Goal: Find specific page/section: Find specific page/section

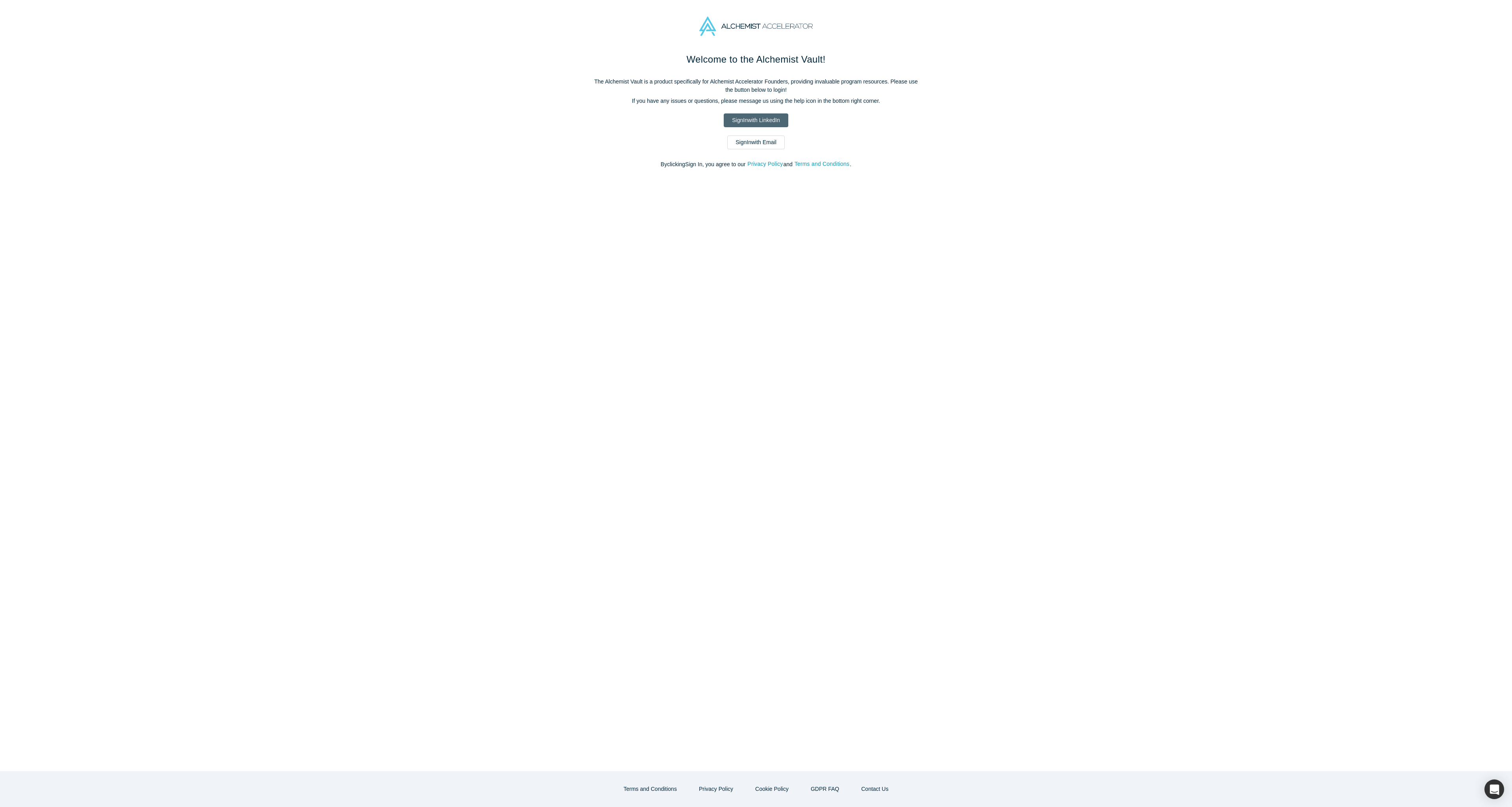
click at [735, 119] on link "Sign In with LinkedIn" at bounding box center [755, 120] width 64 height 13
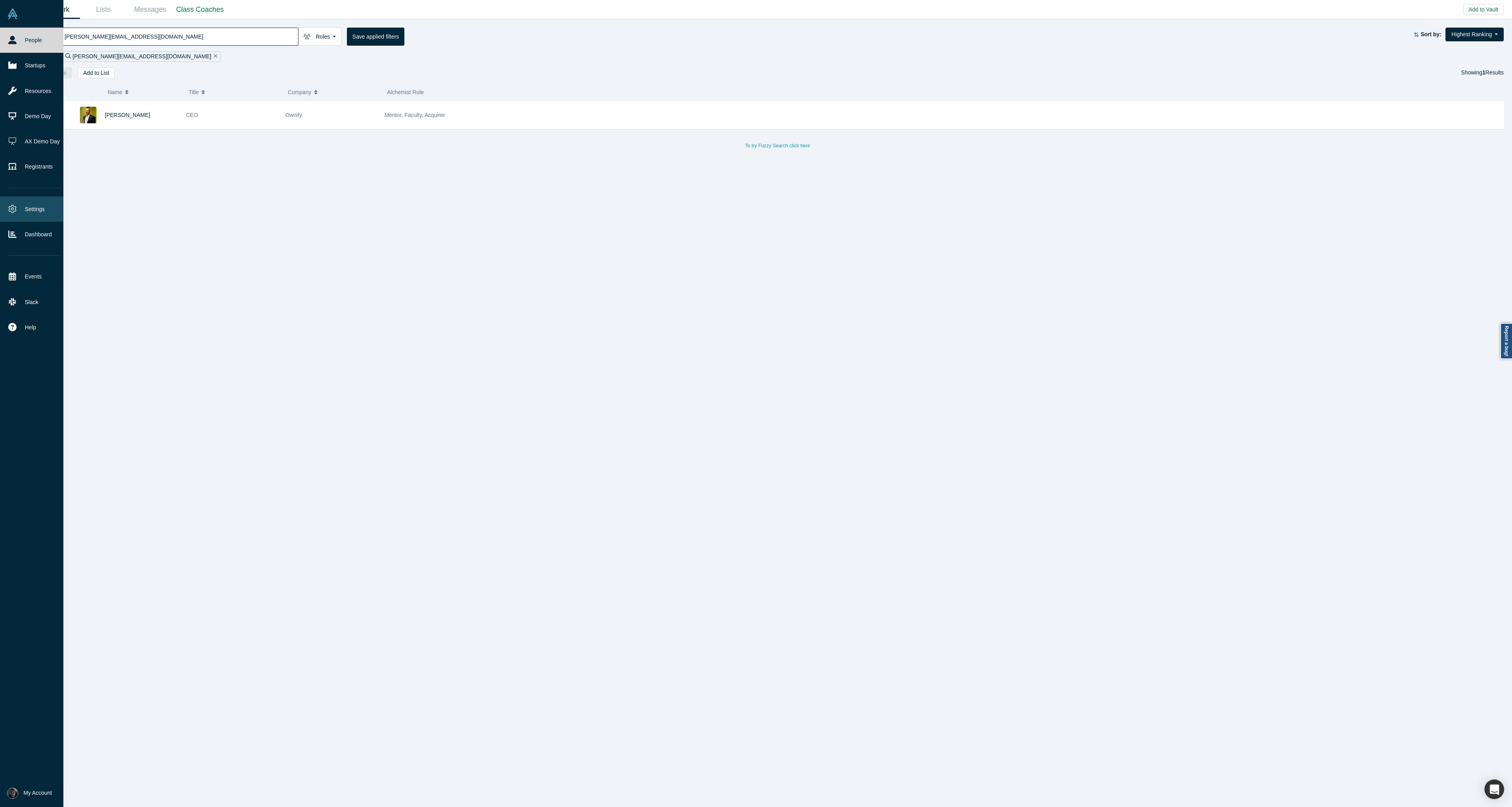
click at [23, 215] on link "Settings" at bounding box center [35, 209] width 69 height 25
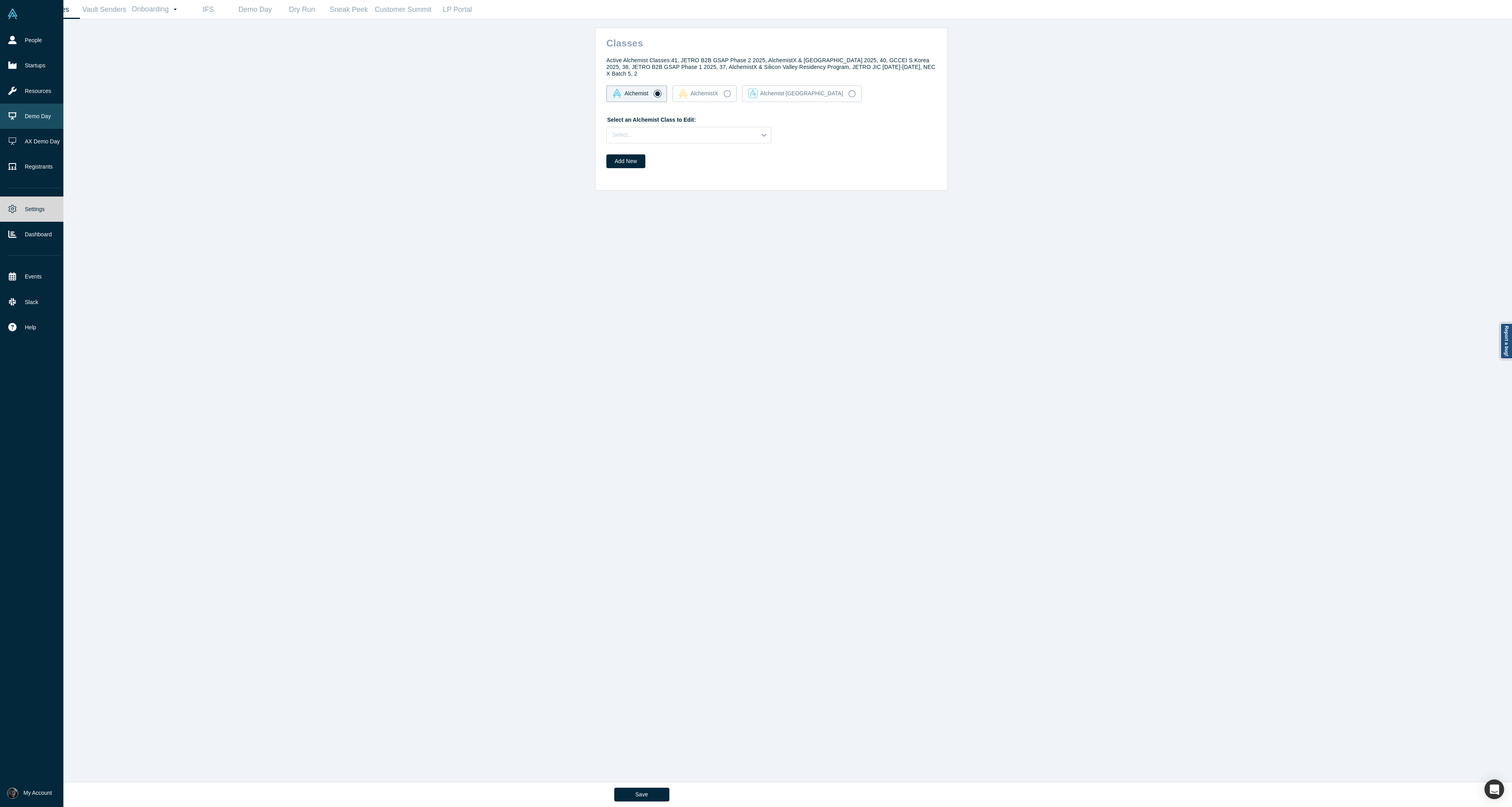
click at [12, 117] on icon at bounding box center [12, 116] width 8 height 8
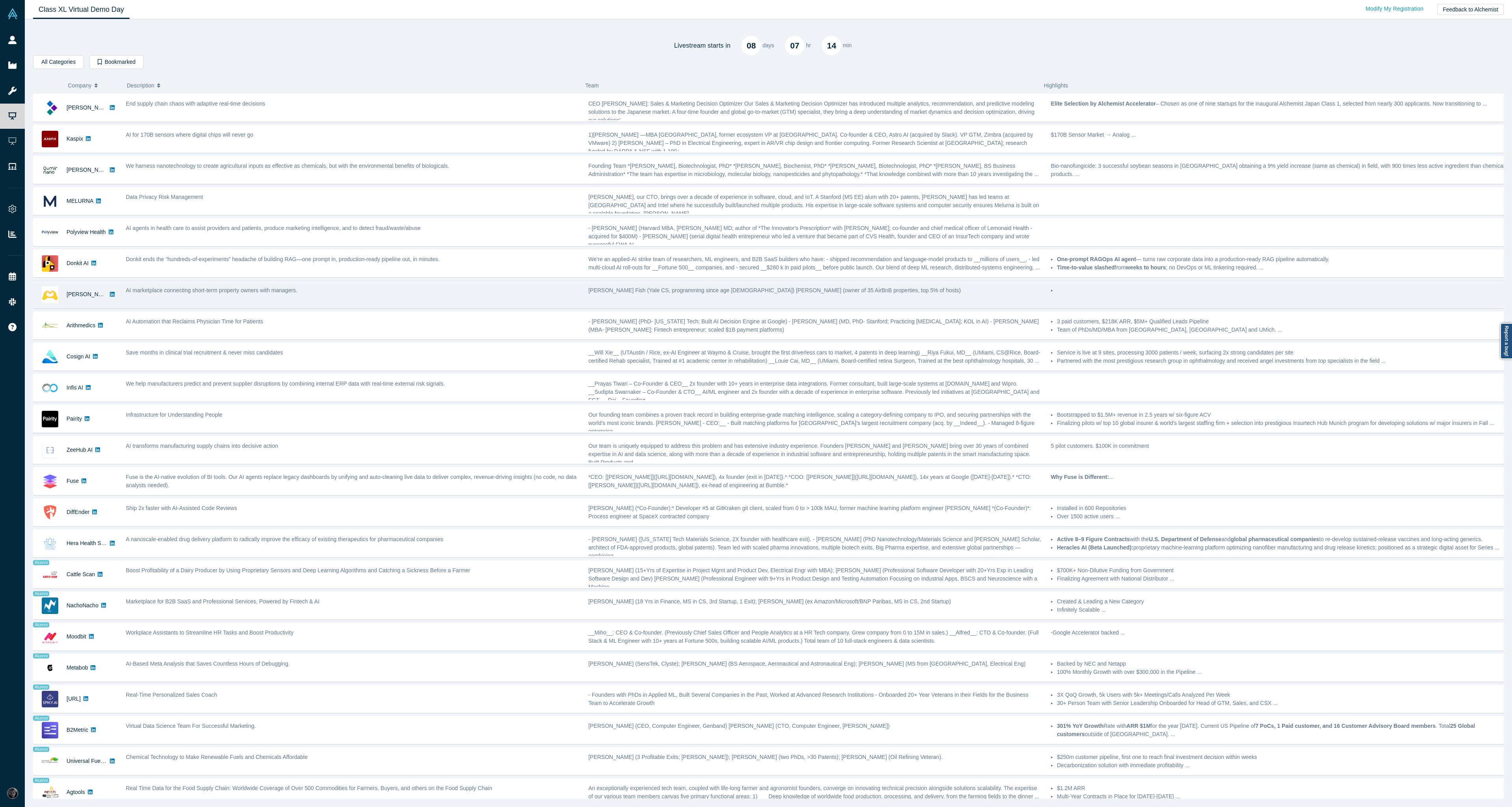
click at [1074, 301] on div at bounding box center [1278, 294] width 463 height 25
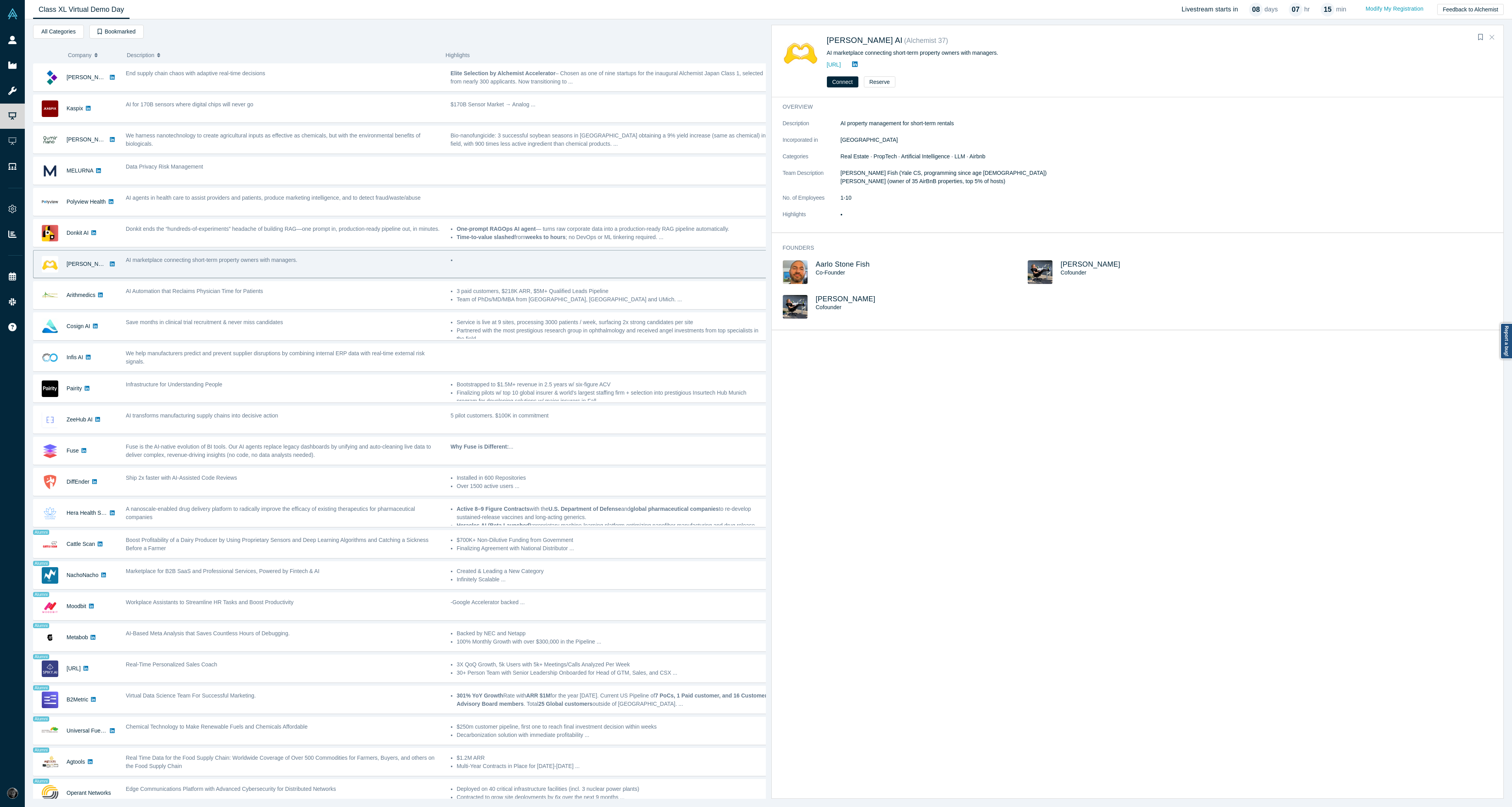
click at [1493, 41] on button "Close" at bounding box center [1492, 37] width 12 height 12
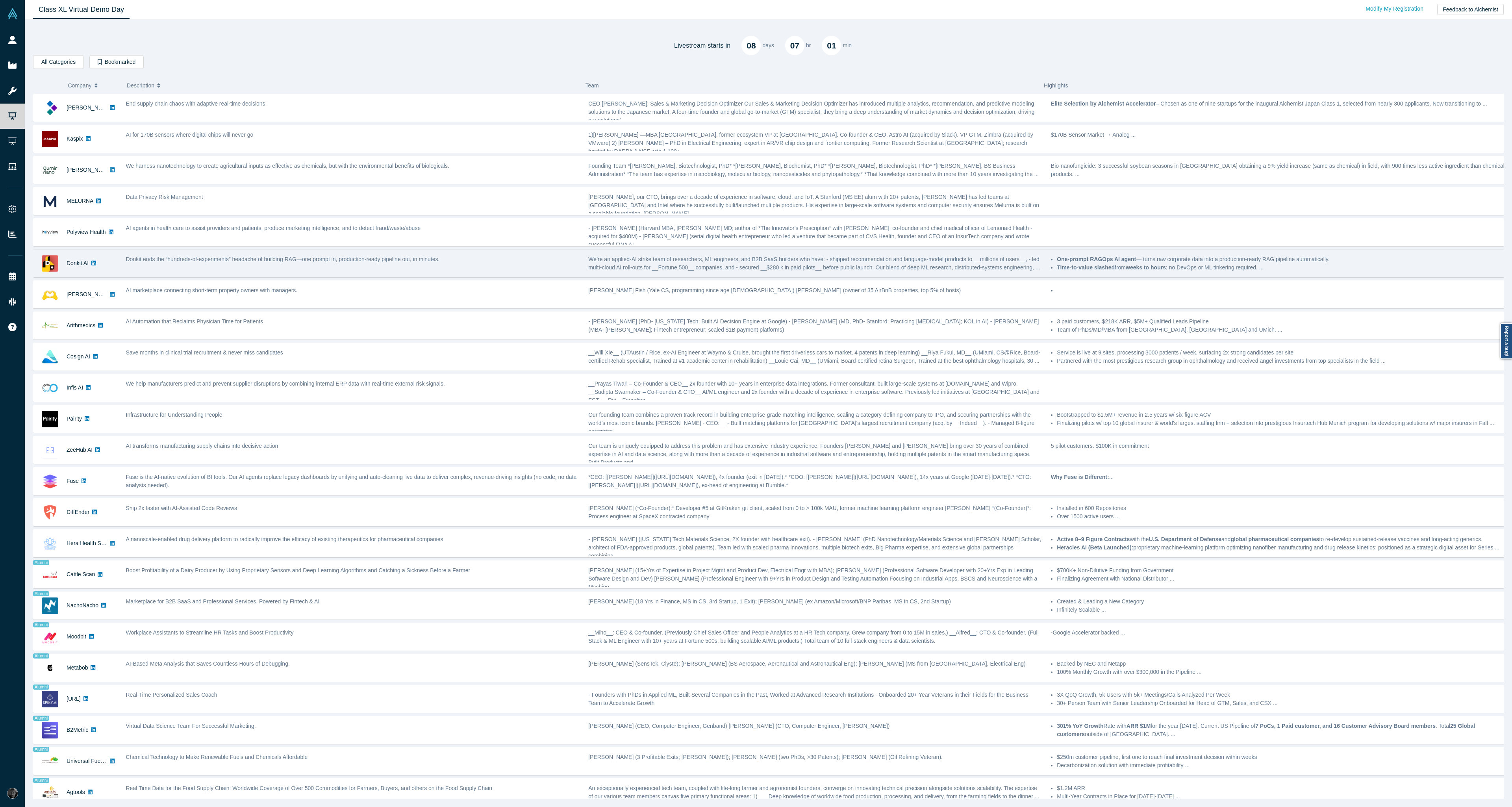
click at [706, 276] on div "Donkit AI Donkit ends the “hundreds-of-experiments” headache of building RAG—on…" at bounding box center [771, 264] width 1477 height 28
click at [718, 262] on div "We’re an applied-AI strike team of researchers, ML engineers, and B2B SaaS buil…" at bounding box center [815, 264] width 454 height 16
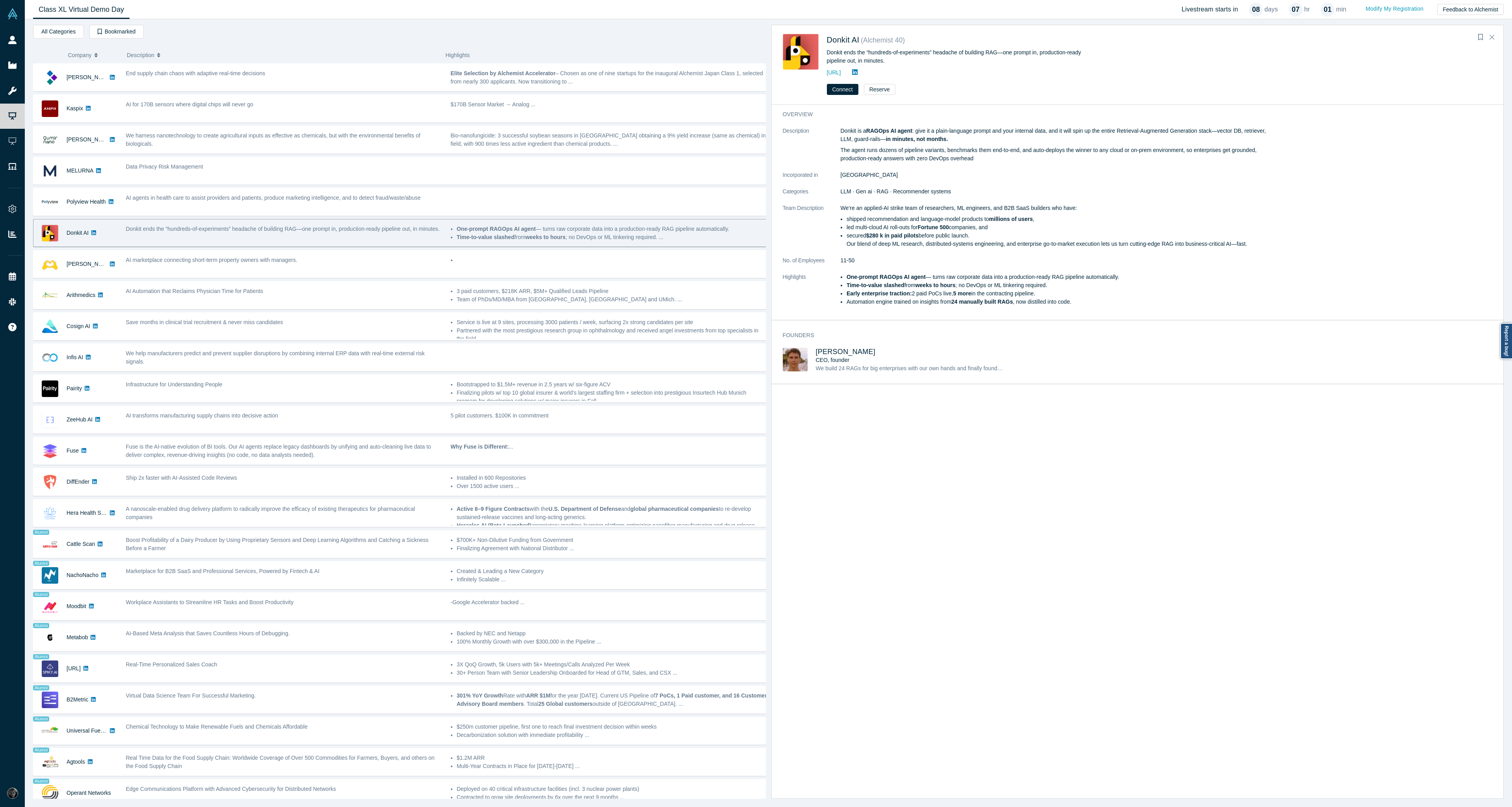
drag, startPoint x: 1236, startPoint y: 423, endPoint x: 1072, endPoint y: 458, distance: 167.7
click at [1072, 458] on div "overview Description Donkit is a RAGOps AI agent : give it a plain-language pro…" at bounding box center [1140, 454] width 738 height 699
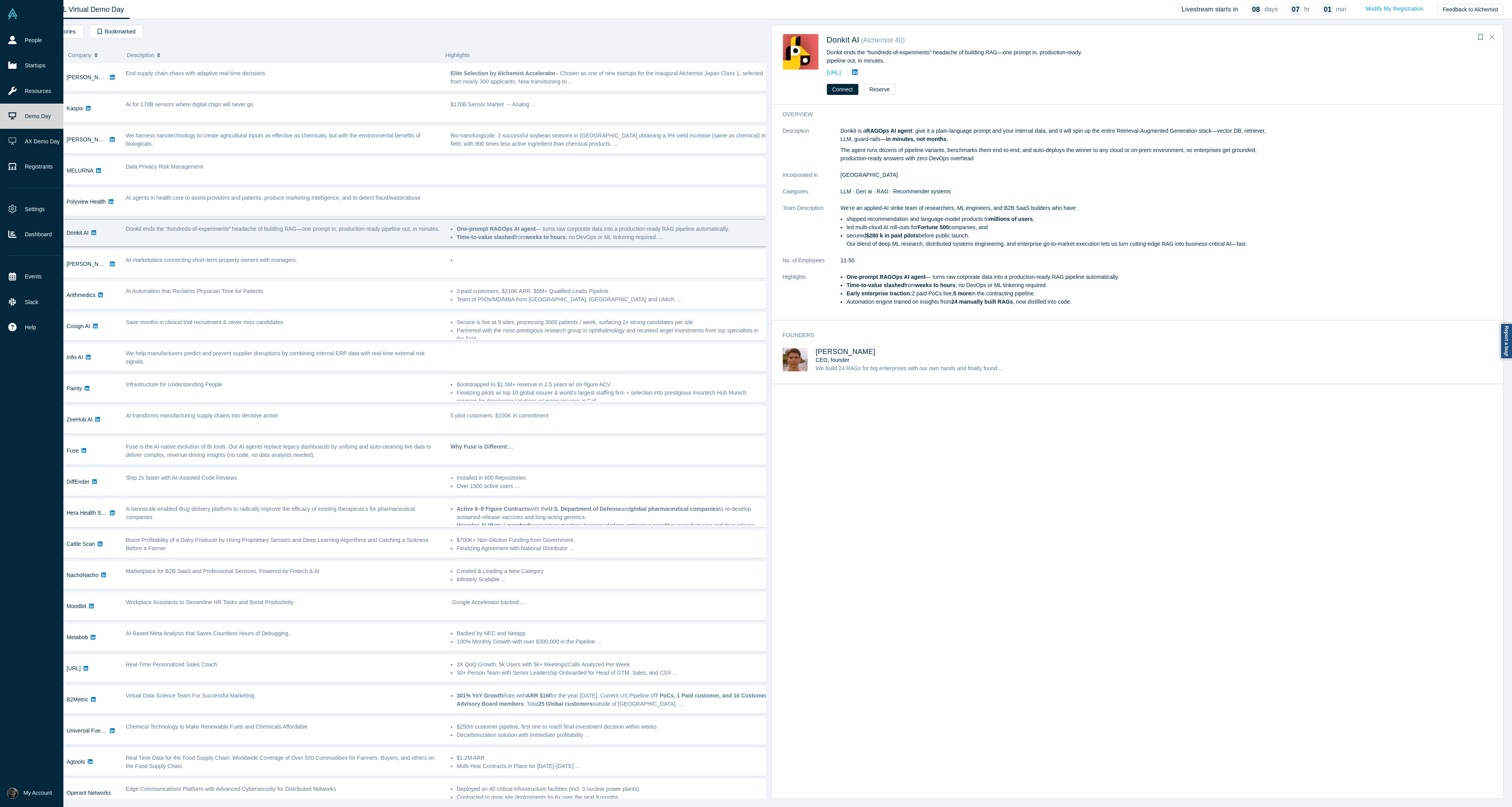
click at [16, 791] on img at bounding box center [12, 793] width 11 height 11
click at [78, 732] on link "My Profile" at bounding box center [64, 736] width 65 height 19
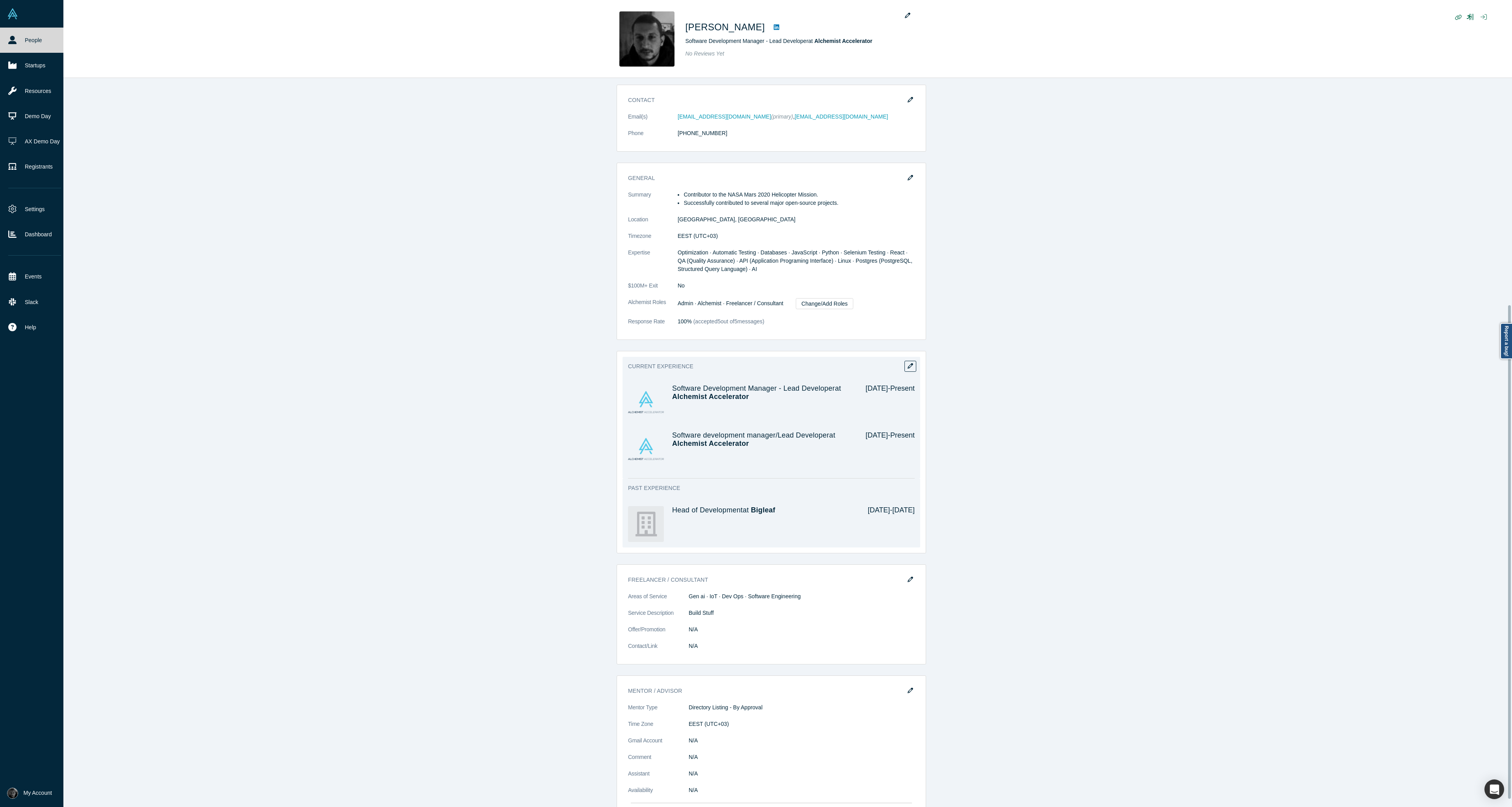
scroll to position [346, 0]
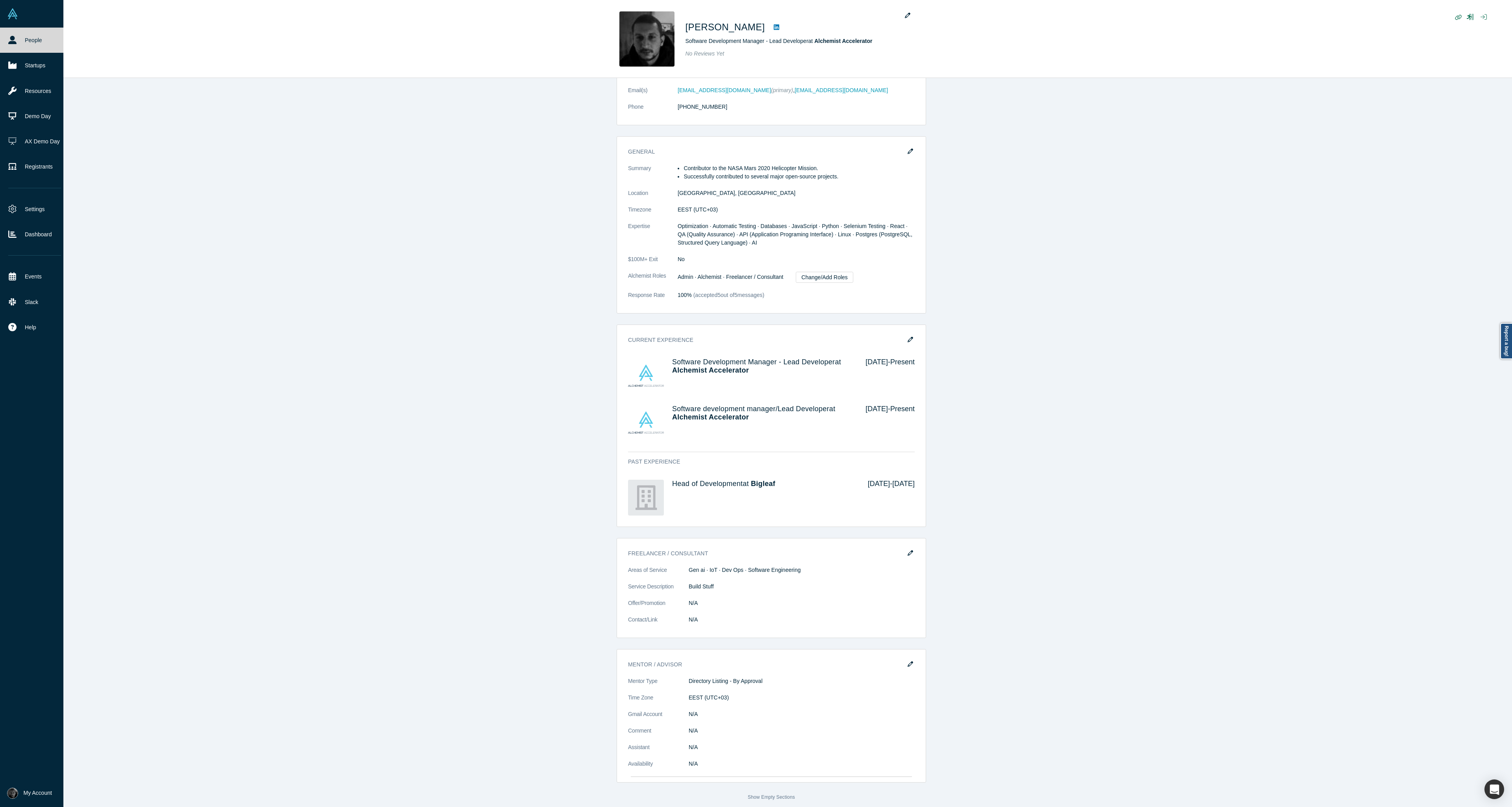
click at [21, 38] on link "People" at bounding box center [35, 40] width 69 height 25
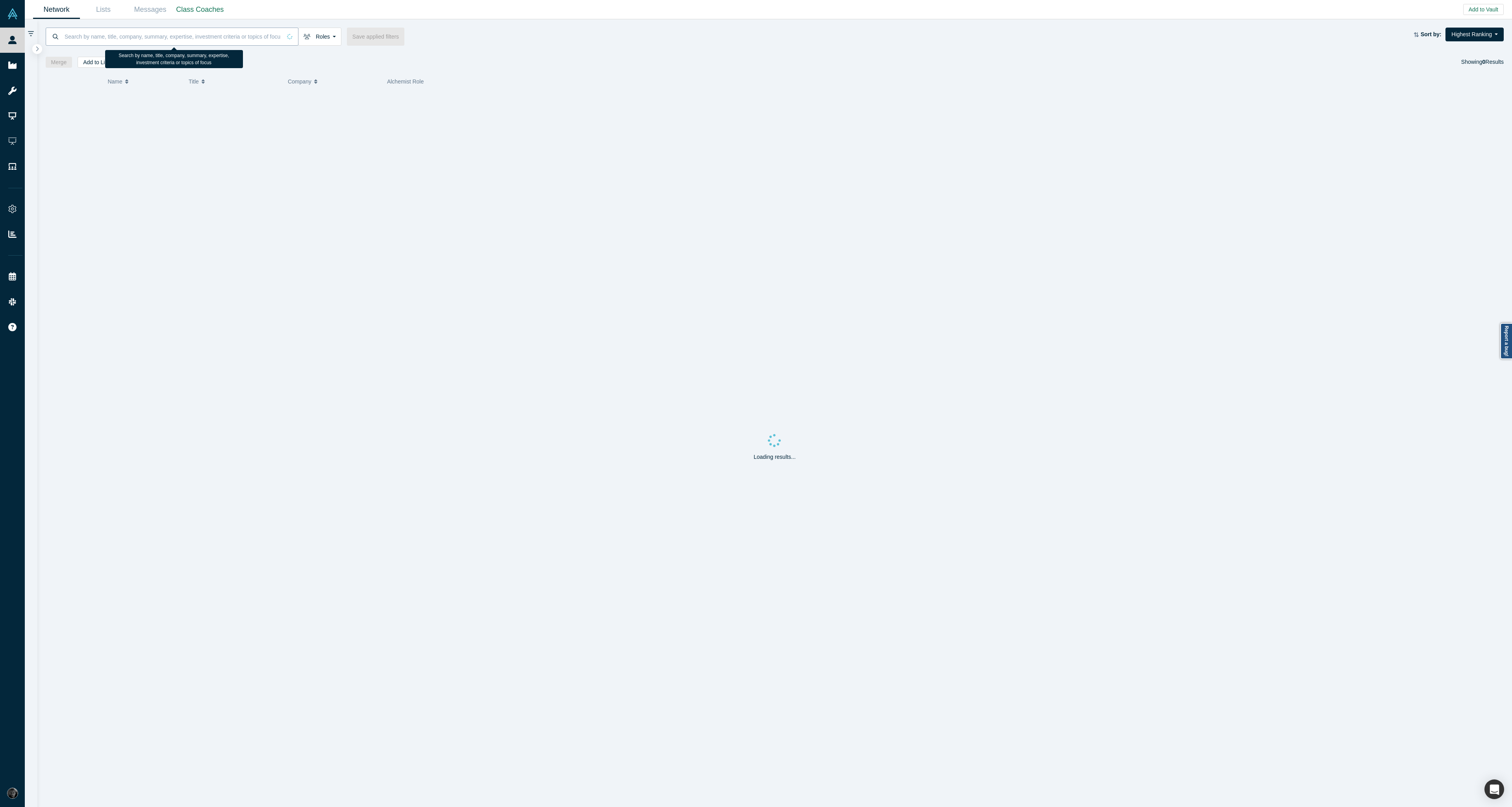
click at [218, 35] on input at bounding box center [173, 36] width 218 height 19
type input "[PERSON_NAME]"
click at [572, 110] on div "Admin, Class Coach, Mentor, Alchemist" at bounding box center [922, 115] width 1075 height 27
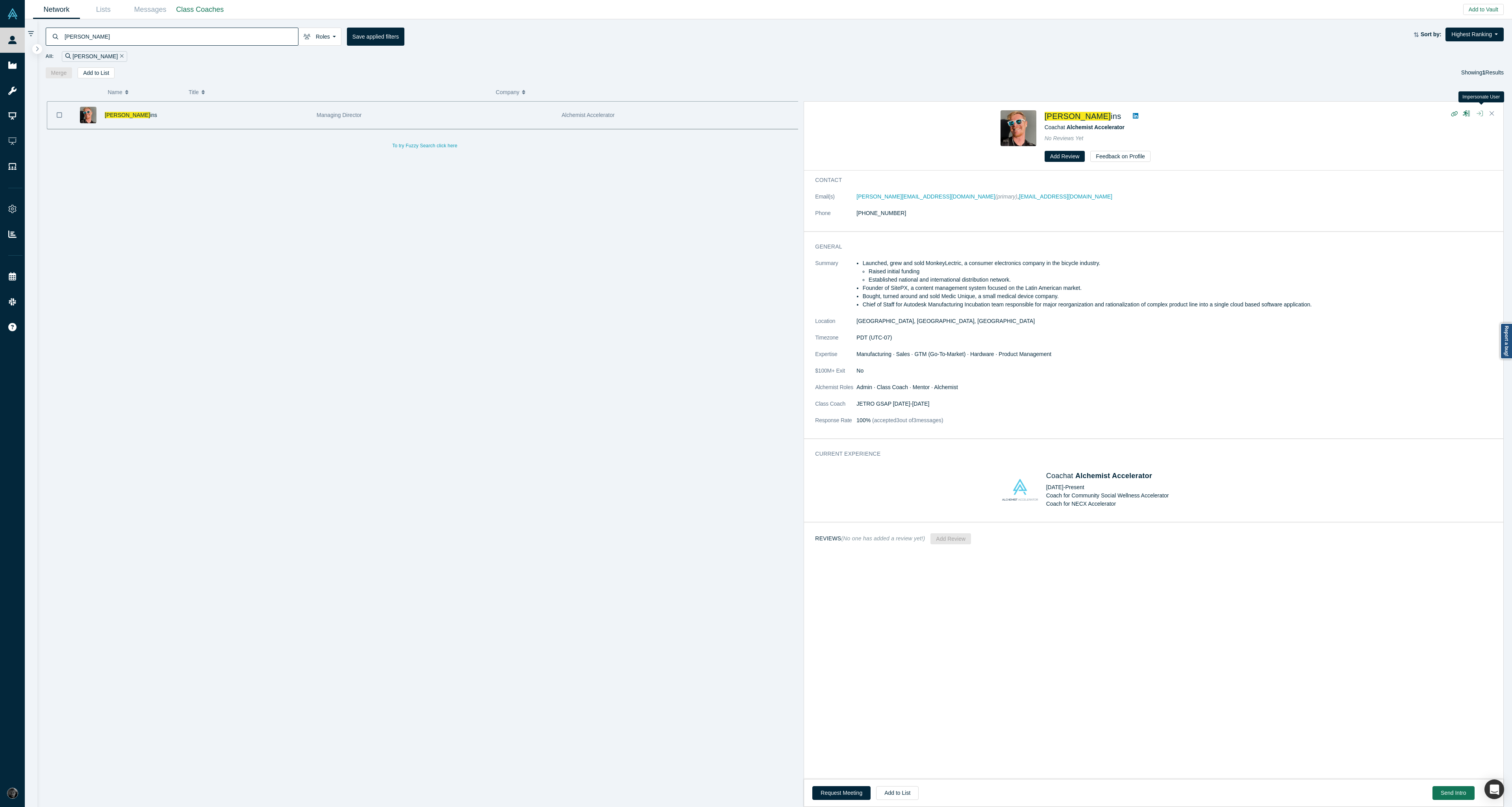
click at [1479, 116] on icon "button" at bounding box center [1480, 113] width 6 height 6
